Goal: Task Accomplishment & Management: Use online tool/utility

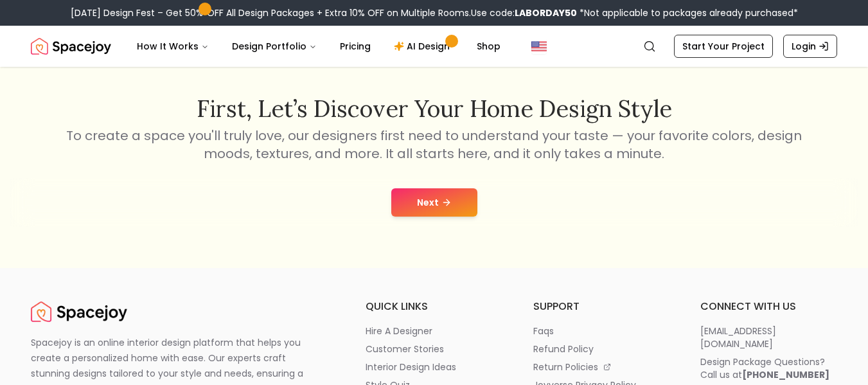
click at [445, 218] on div "Next" at bounding box center [434, 202] width 848 height 49
click at [443, 200] on icon at bounding box center [447, 202] width 10 height 10
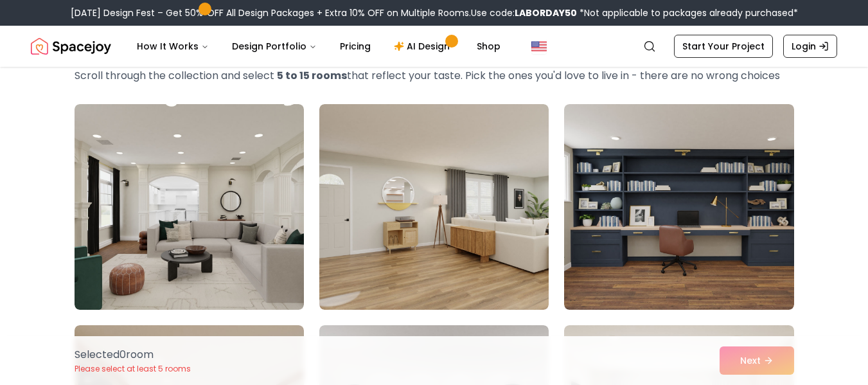
scroll to position [85, 0]
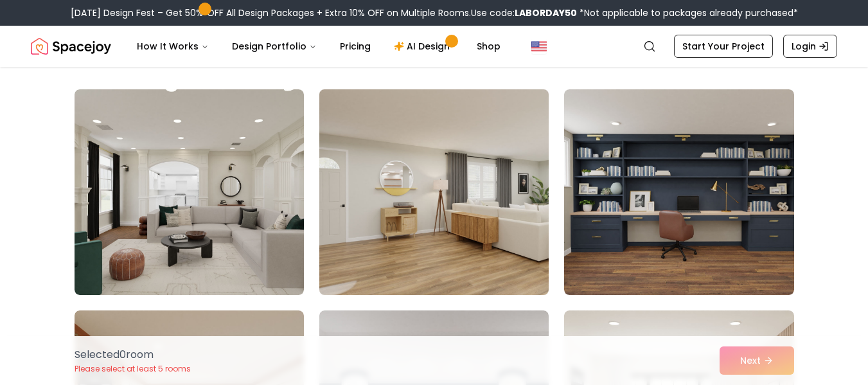
click at [501, 165] on img at bounding box center [434, 192] width 241 height 216
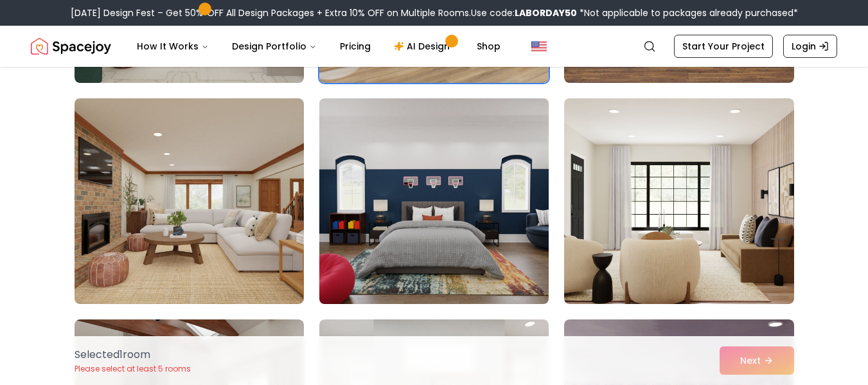
scroll to position [300, 0]
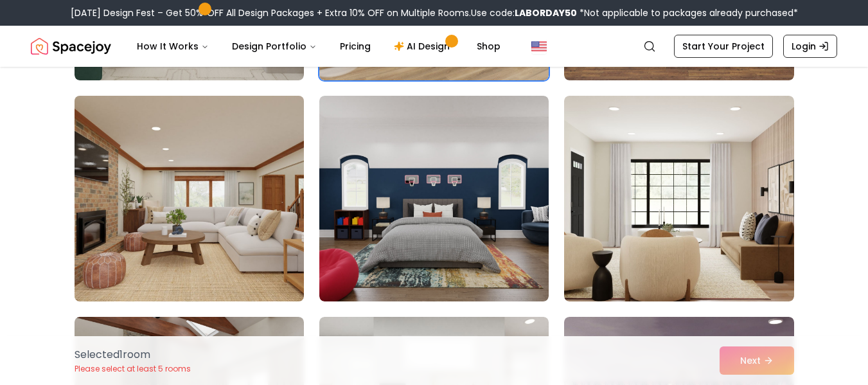
click at [237, 204] on img at bounding box center [189, 199] width 241 height 216
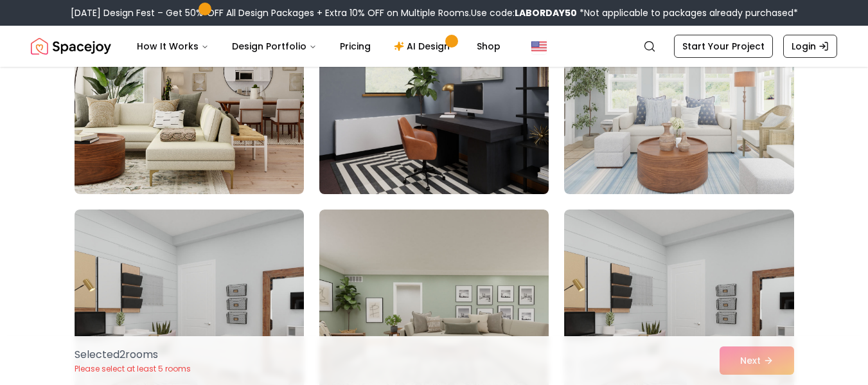
scroll to position [857, 0]
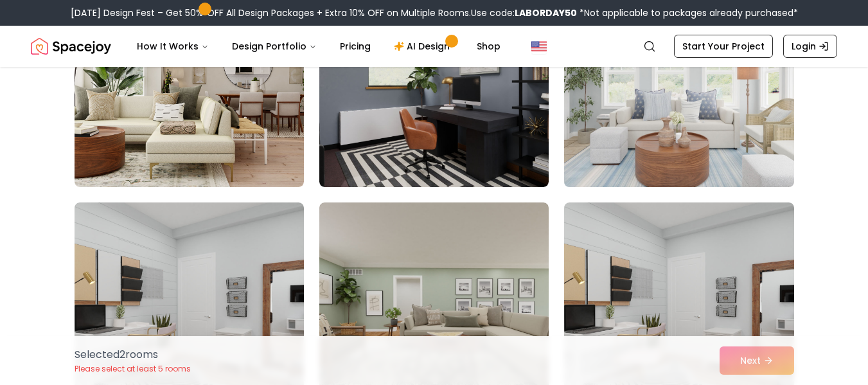
click at [731, 150] on img at bounding box center [678, 84] width 241 height 216
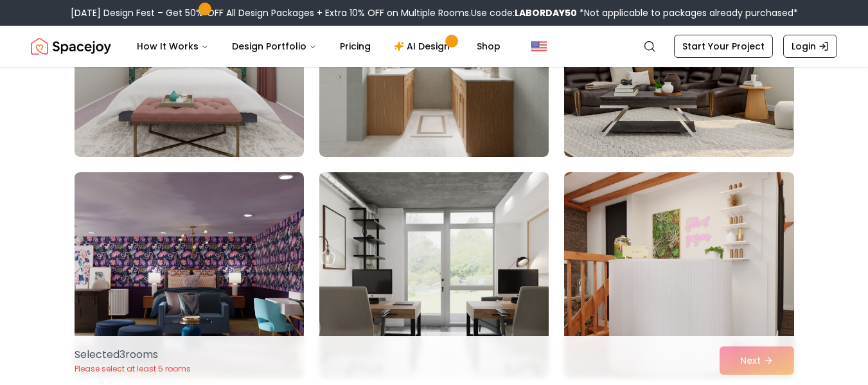
scroll to position [1414, 0]
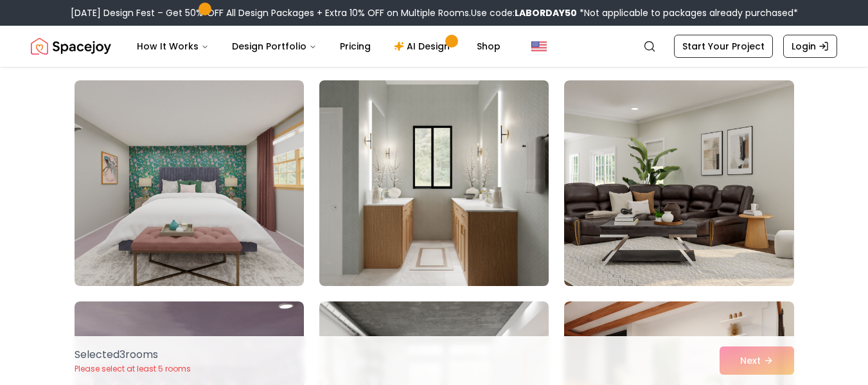
click at [440, 192] on img at bounding box center [434, 183] width 241 height 216
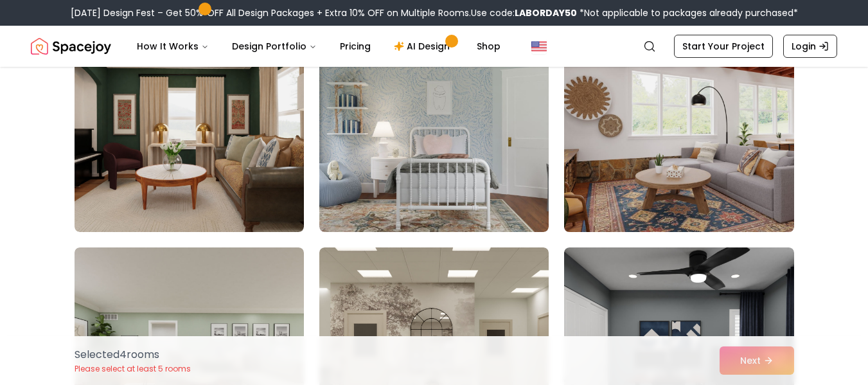
scroll to position [1671, 0]
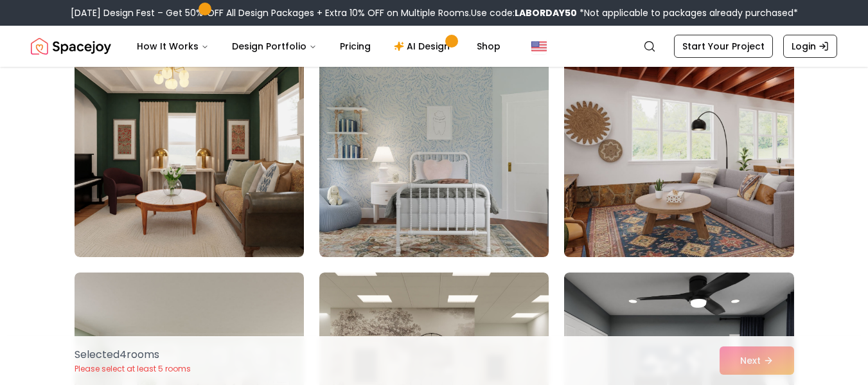
click at [643, 177] on img at bounding box center [678, 154] width 241 height 216
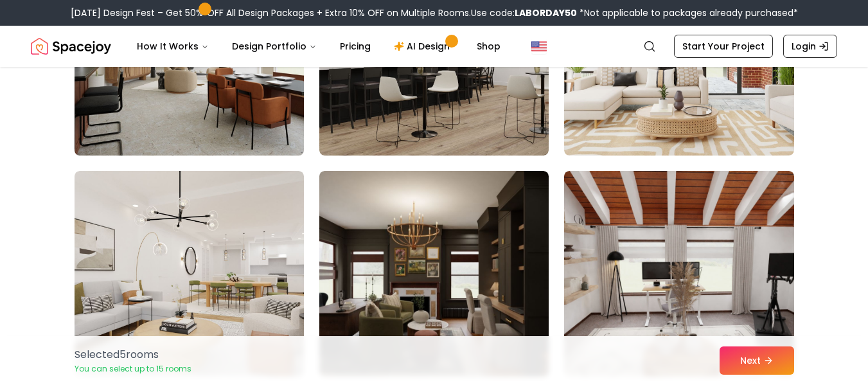
scroll to position [3342, 0]
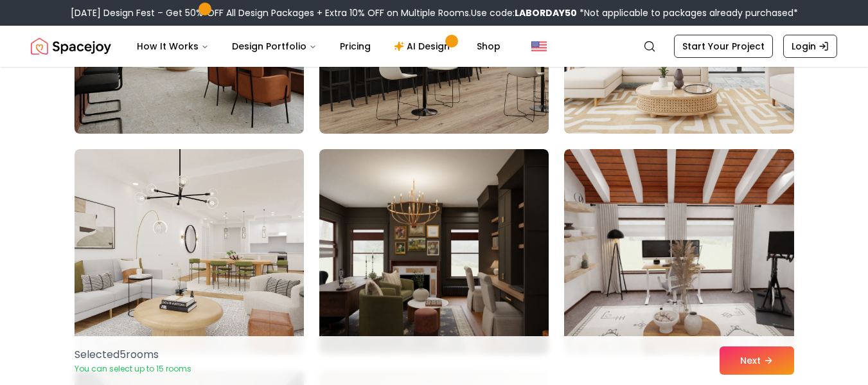
click at [222, 93] on img at bounding box center [189, 31] width 241 height 216
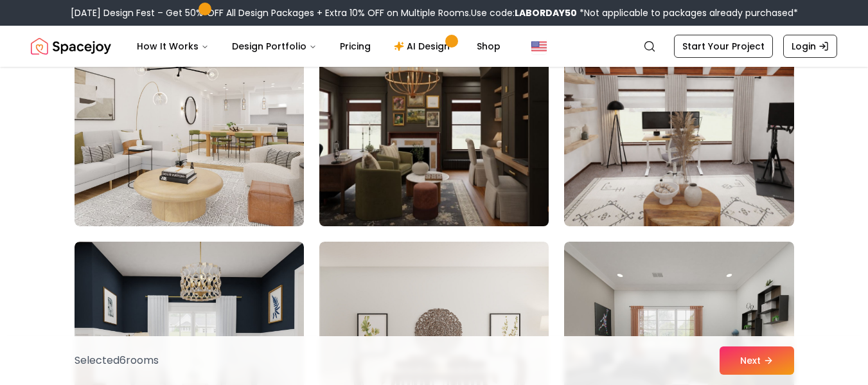
click at [492, 174] on img at bounding box center [434, 123] width 241 height 216
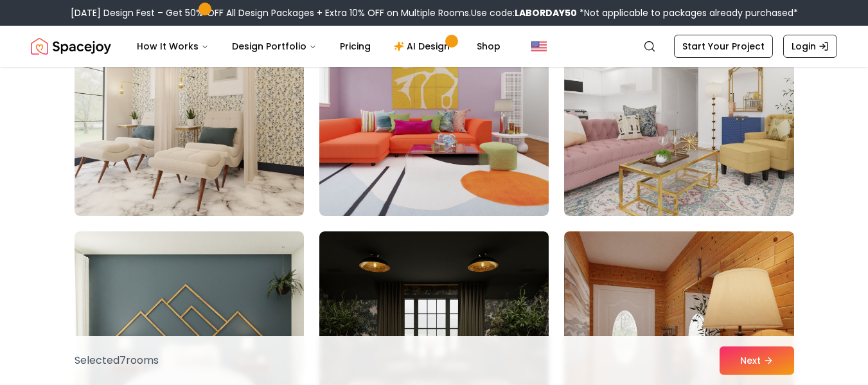
scroll to position [4370, 0]
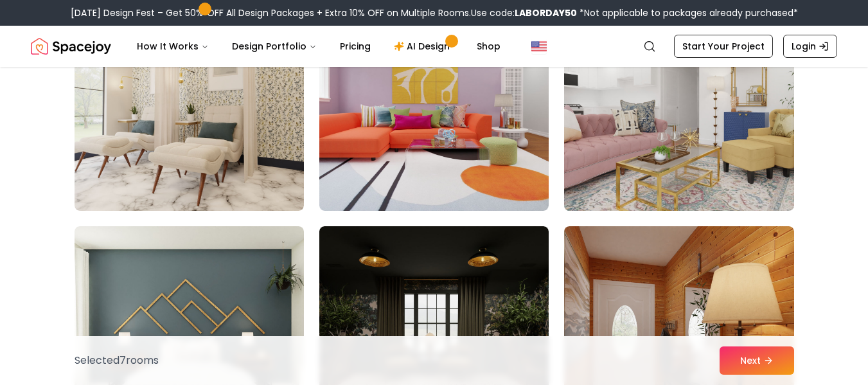
click at [670, 184] on img at bounding box center [678, 108] width 241 height 216
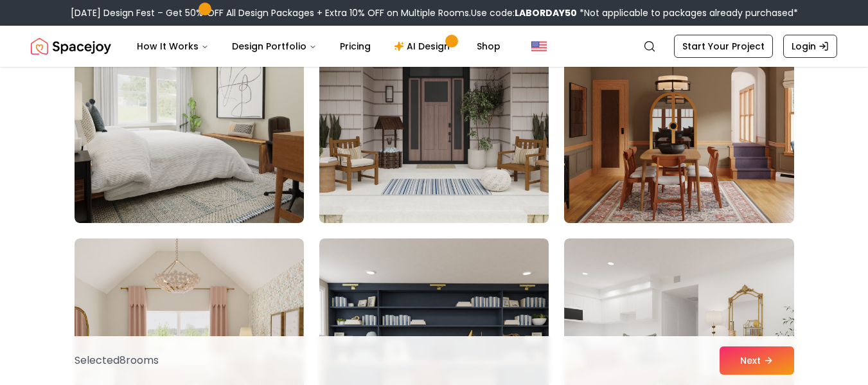
scroll to position [5227, 0]
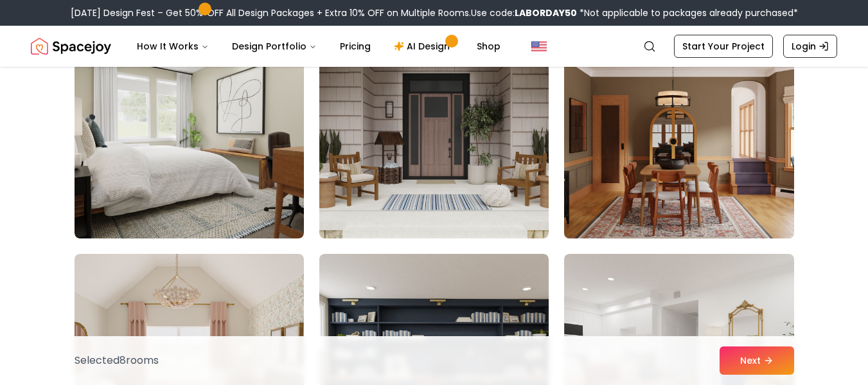
click at [724, 174] on img at bounding box center [678, 136] width 241 height 216
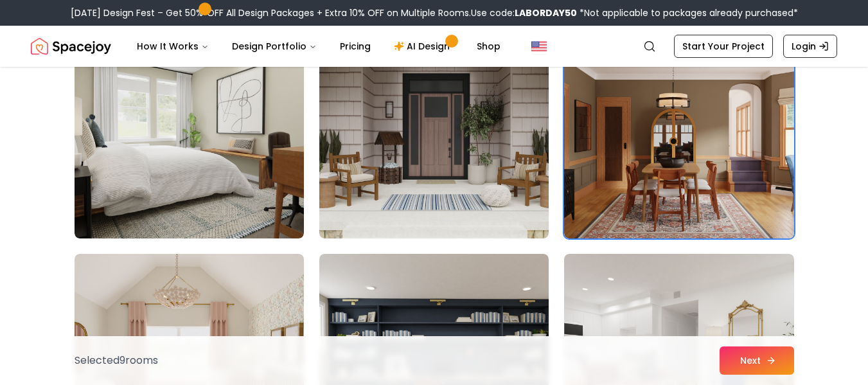
click at [743, 345] on div "Selected 9 room s Next" at bounding box center [434, 360] width 740 height 49
click at [777, 358] on button "Next" at bounding box center [757, 360] width 75 height 28
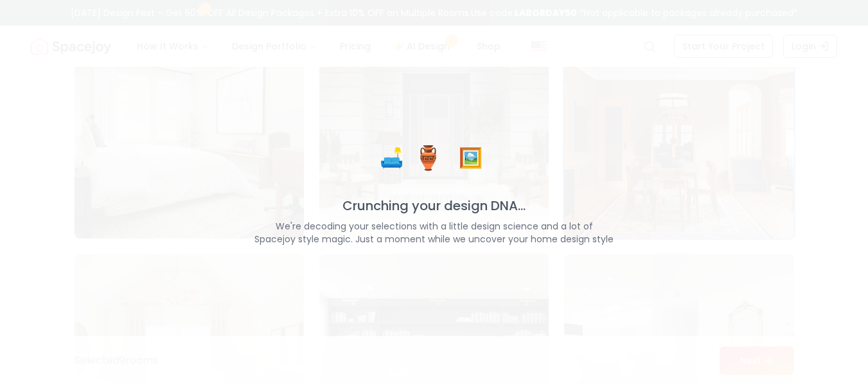
click at [456, 188] on div "🛋️ 🏺 🖼️ Crunching your design DNA... We're decoding your selections with a litt…" at bounding box center [434, 192] width 434 height 105
click at [454, 188] on div "🛋️ 🏺 🖼️ Crunching your design DNA... We're decoding your selections with a litt…" at bounding box center [434, 192] width 434 height 105
click at [416, 238] on p "We're decoding your selections with a little design science and a lot of Spacej…" at bounding box center [434, 233] width 434 height 26
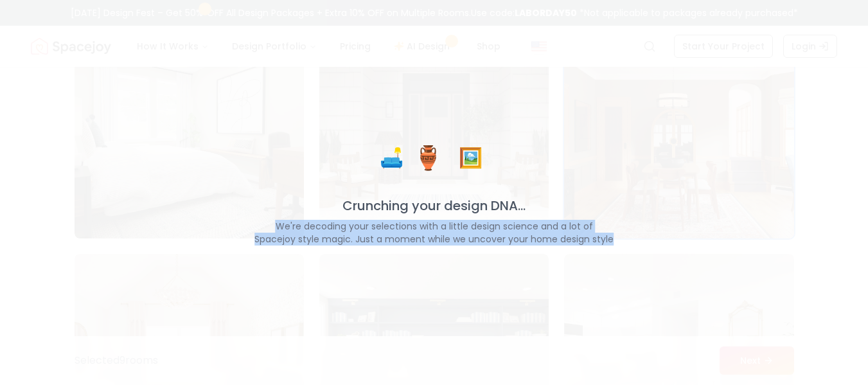
click at [416, 238] on p "We're decoding your selections with a little design science and a lot of Spacej…" at bounding box center [434, 233] width 434 height 26
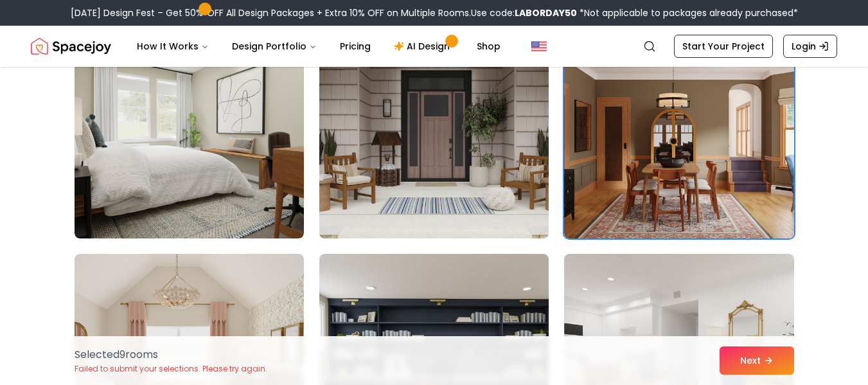
click at [416, 237] on img at bounding box center [434, 136] width 241 height 216
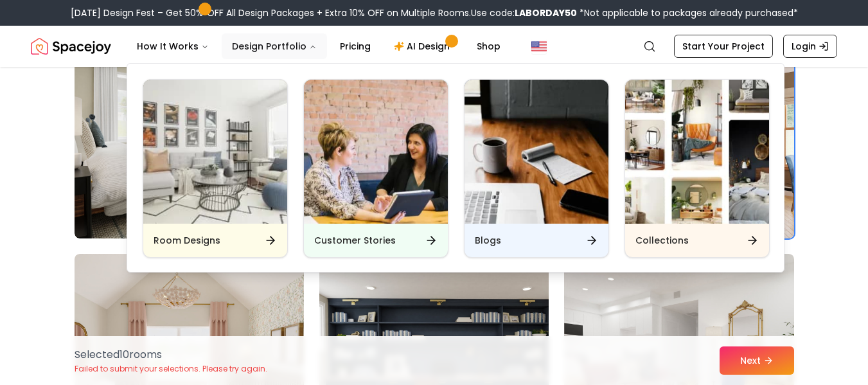
click at [253, 47] on button "Design Portfolio" at bounding box center [274, 46] width 105 height 26
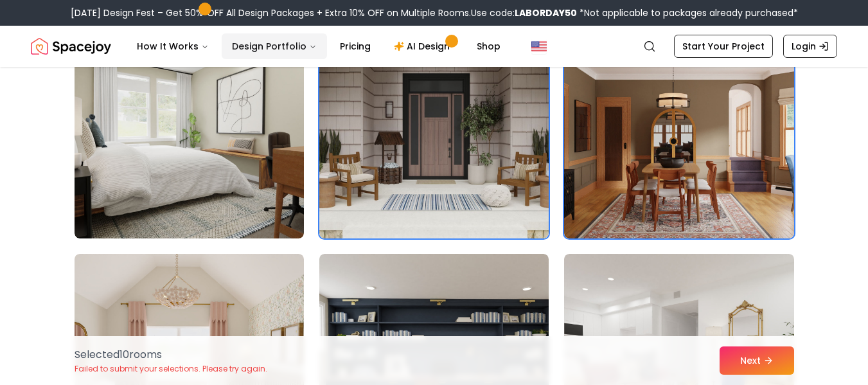
click at [253, 48] on button "Design Portfolio" at bounding box center [274, 46] width 105 height 26
click at [434, 44] on link "AI Design" at bounding box center [424, 46] width 80 height 26
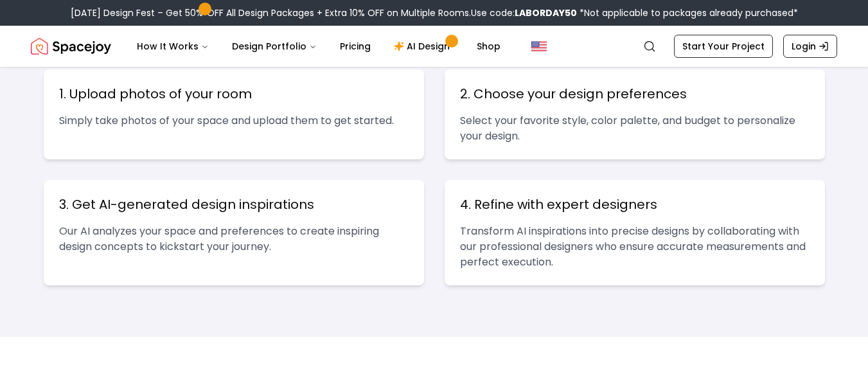
scroll to position [540, 0]
